Goal: Find specific page/section: Find specific page/section

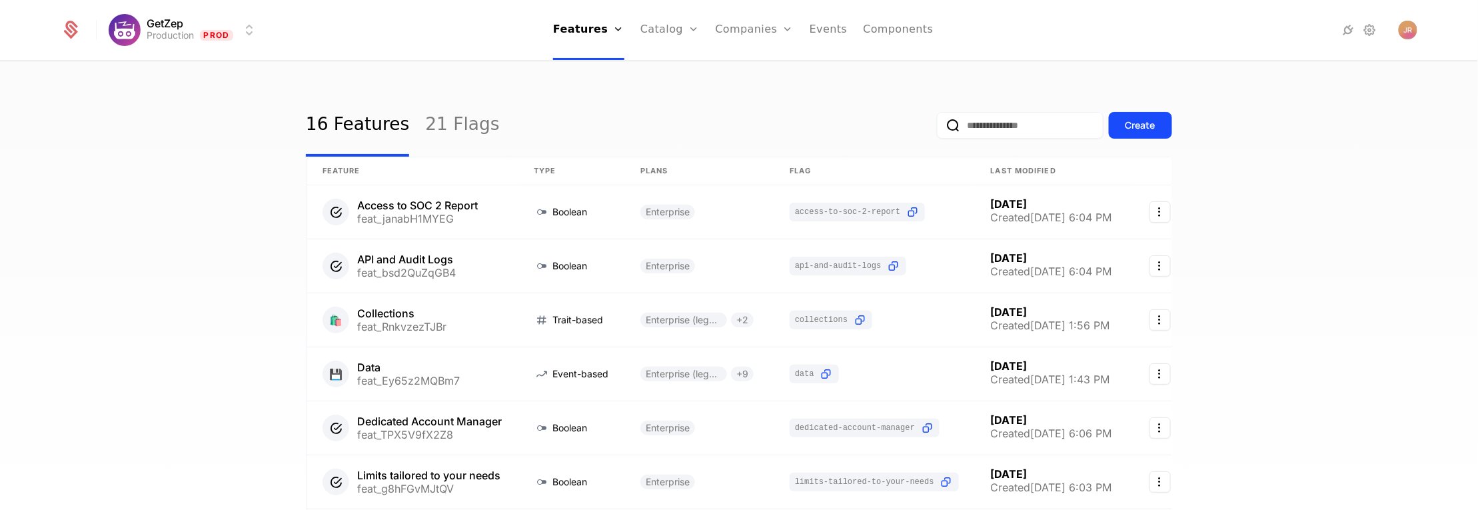
click at [729, 50] on div "Companies Users" at bounding box center [761, 76] width 93 height 64
click at [742, 38] on link "Companies" at bounding box center [754, 30] width 78 height 60
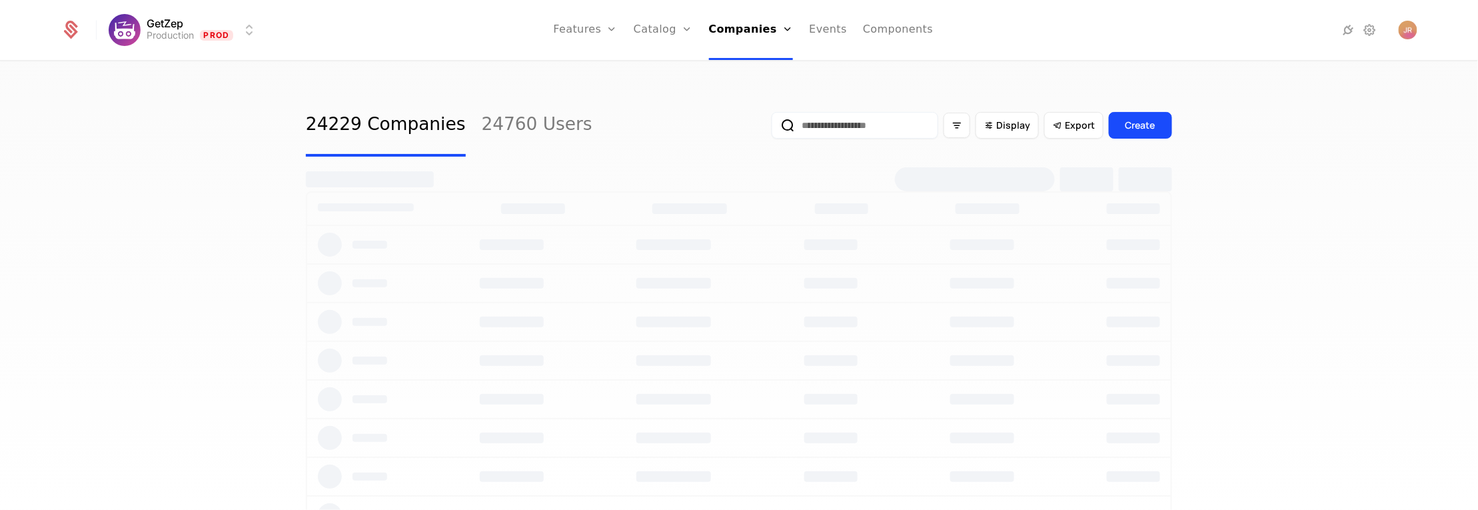
click at [856, 137] on input "email" at bounding box center [854, 125] width 167 height 27
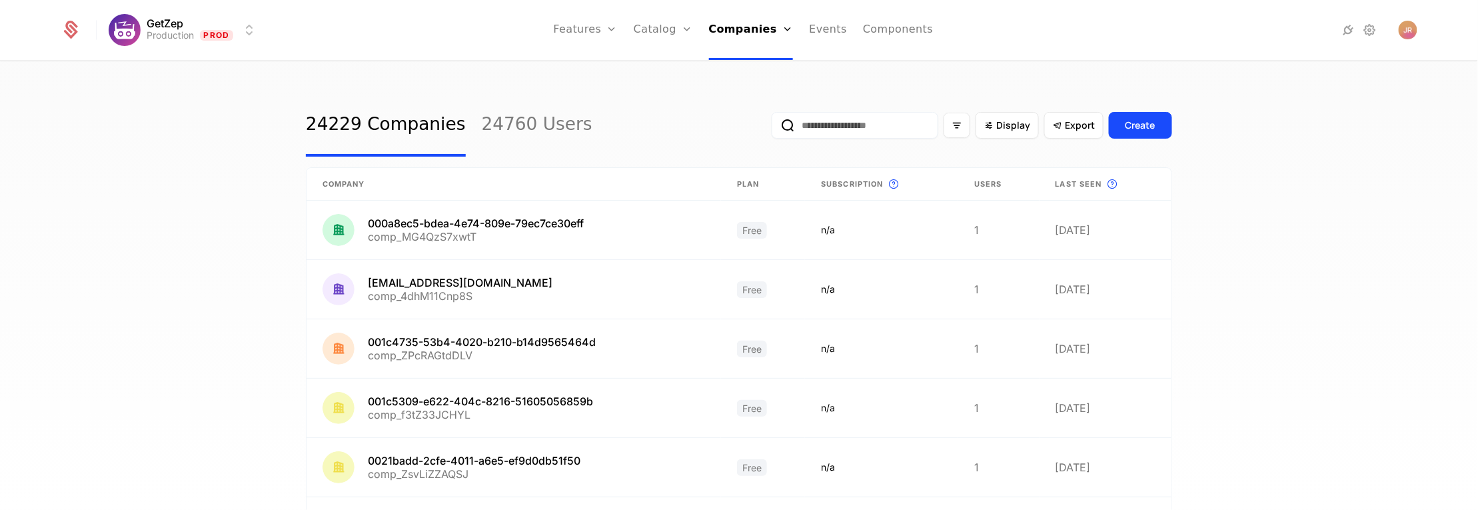
paste input "**********"
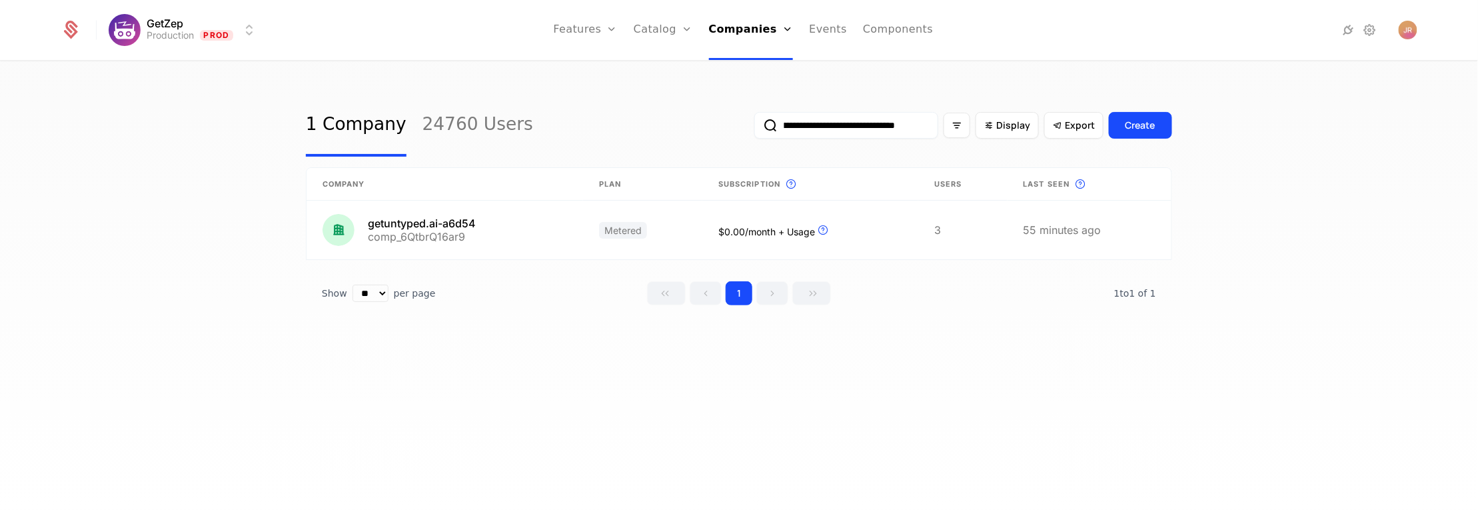
type input "**********"
click at [161, 258] on div "**********" at bounding box center [739, 290] width 1478 height 456
click at [412, 228] on link at bounding box center [444, 230] width 276 height 59
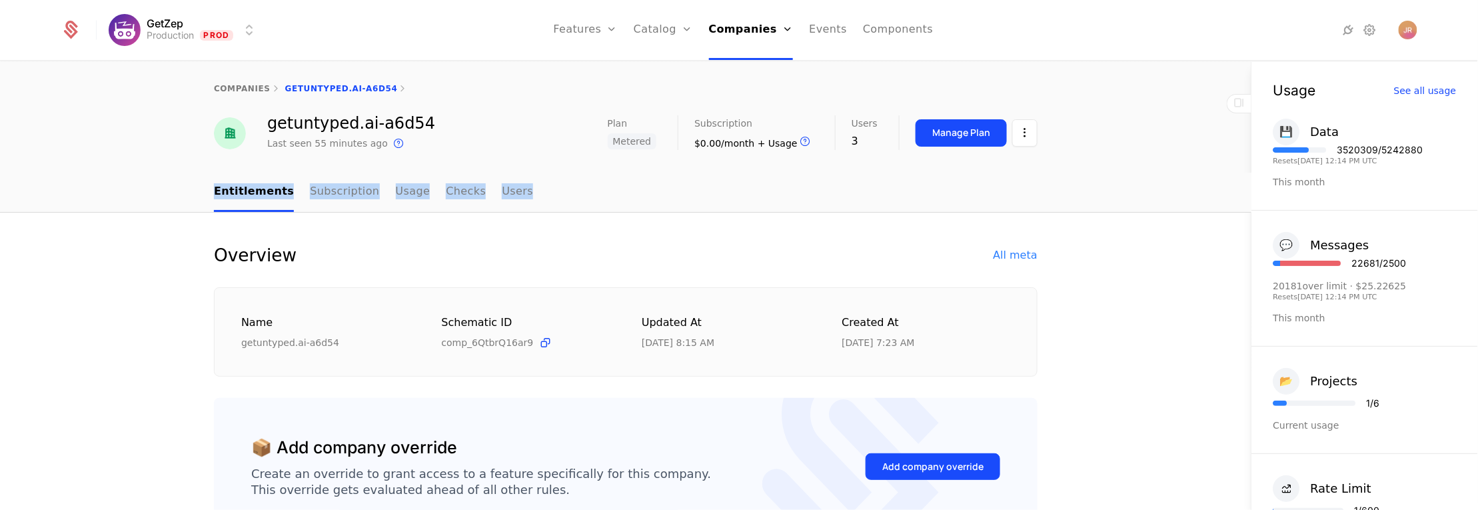
drag, startPoint x: 1237, startPoint y: 148, endPoint x: 1243, endPoint y: 187, distance: 39.8
click at [1243, 187] on div "companies getuntyped.ai-a6d54 getuntyped.ai-a6d54 Last seen 55 minutes ago This…" at bounding box center [625, 286] width 1251 height 448
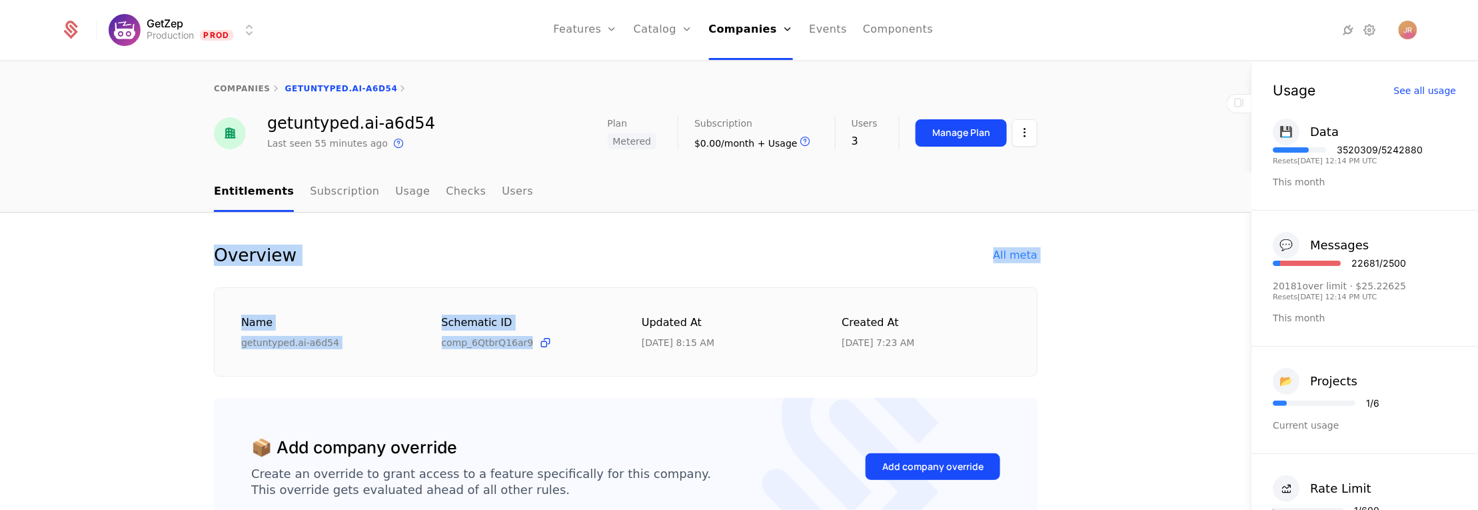
drag, startPoint x: 597, startPoint y: 361, endPoint x: 589, endPoint y: 232, distance: 129.5
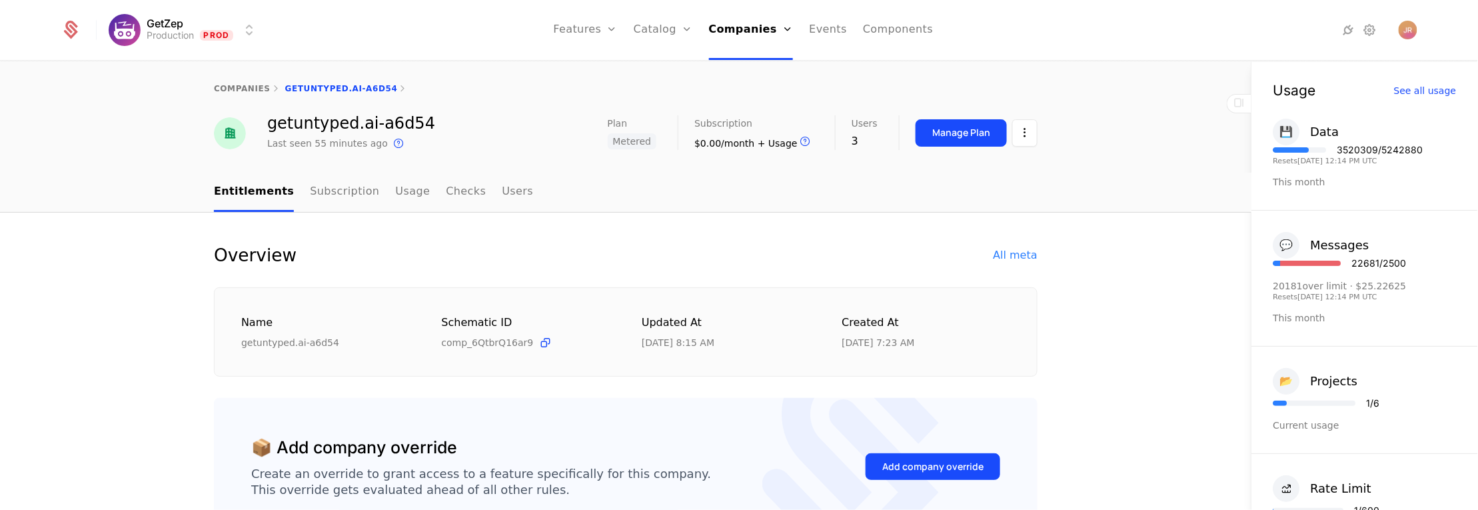
click at [596, 274] on div "Overview All meta Name getuntyped.ai-a6d54 Schematic ID comp_6QtbrQ16ar9 Update…" at bounding box center [625, 310] width 823 height 132
click at [466, 197] on ul "Entitlements Subscription Usage Checks Users" at bounding box center [373, 192] width 319 height 39
click at [502, 180] on link "Users" at bounding box center [517, 192] width 31 height 39
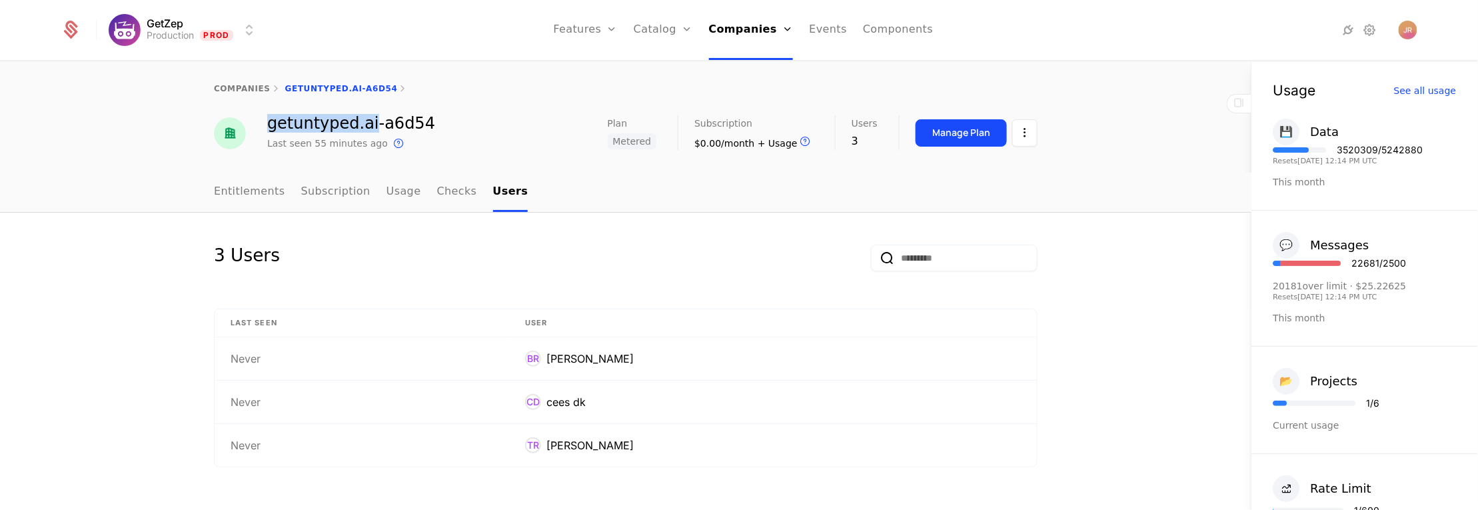
drag, startPoint x: 364, startPoint y: 115, endPoint x: 272, endPoint y: 117, distance: 92.0
click at [272, 119] on div "getuntyped.ai-a6d54" at bounding box center [351, 123] width 168 height 16
drag, startPoint x: 266, startPoint y: 125, endPoint x: 365, endPoint y: 124, distance: 99.3
click at [365, 124] on div "getuntyped.ai-a6d54 Last seen 55 minutes ago This is the date a track or identi…" at bounding box center [324, 133] width 221 height 36
copy div "getuntyped.ai-"
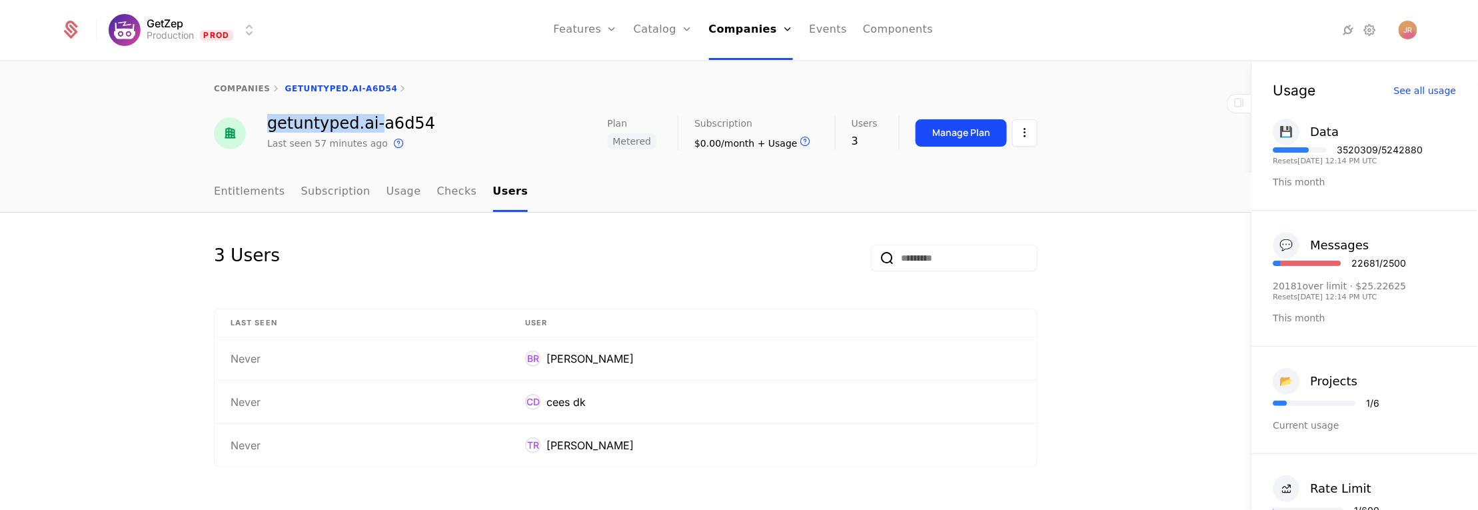
click at [652, 262] on div "3 Users" at bounding box center [625, 265] width 823 height 43
click at [265, 195] on link "Entitlements" at bounding box center [249, 192] width 71 height 39
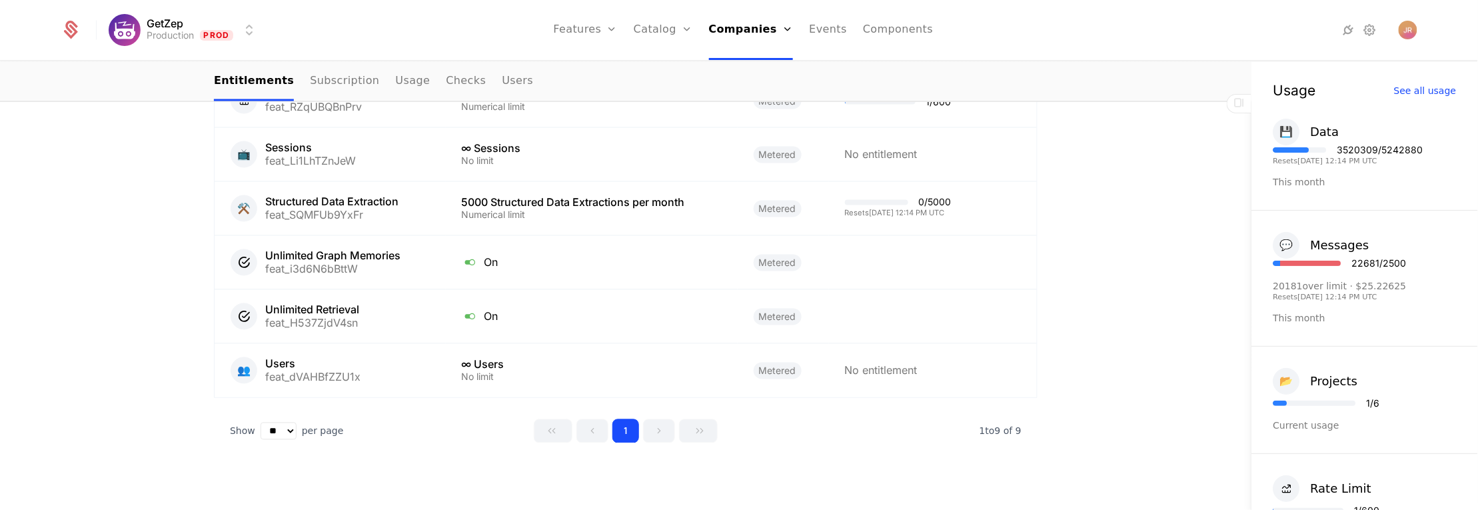
scroll to position [1073, 0]
